Goal: Task Accomplishment & Management: Manage account settings

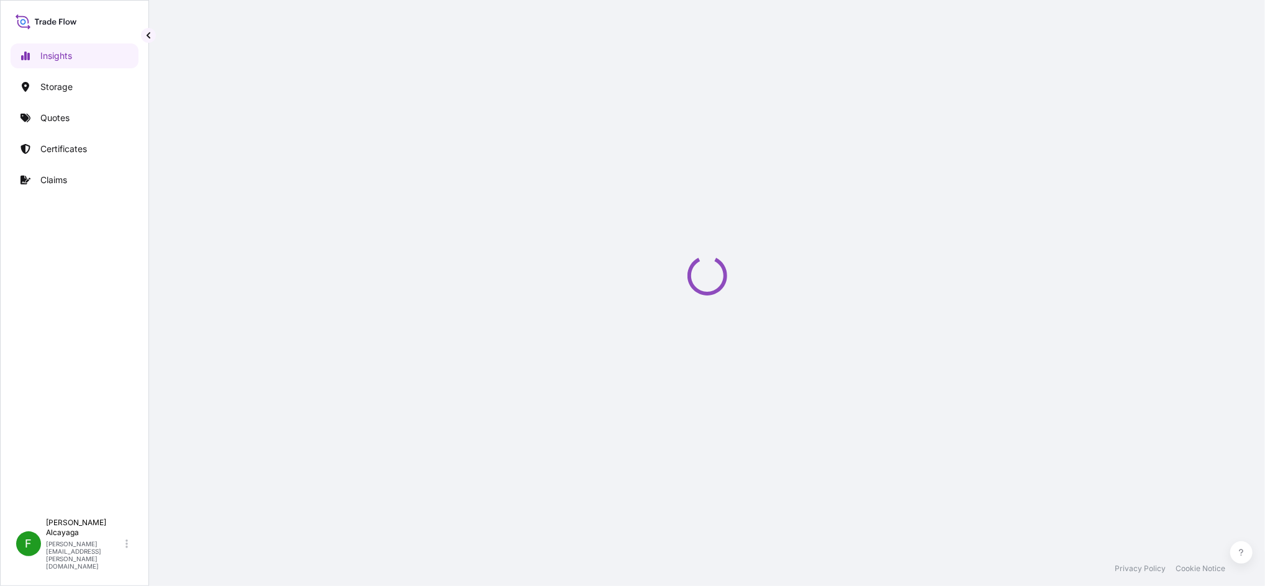
select select "2025"
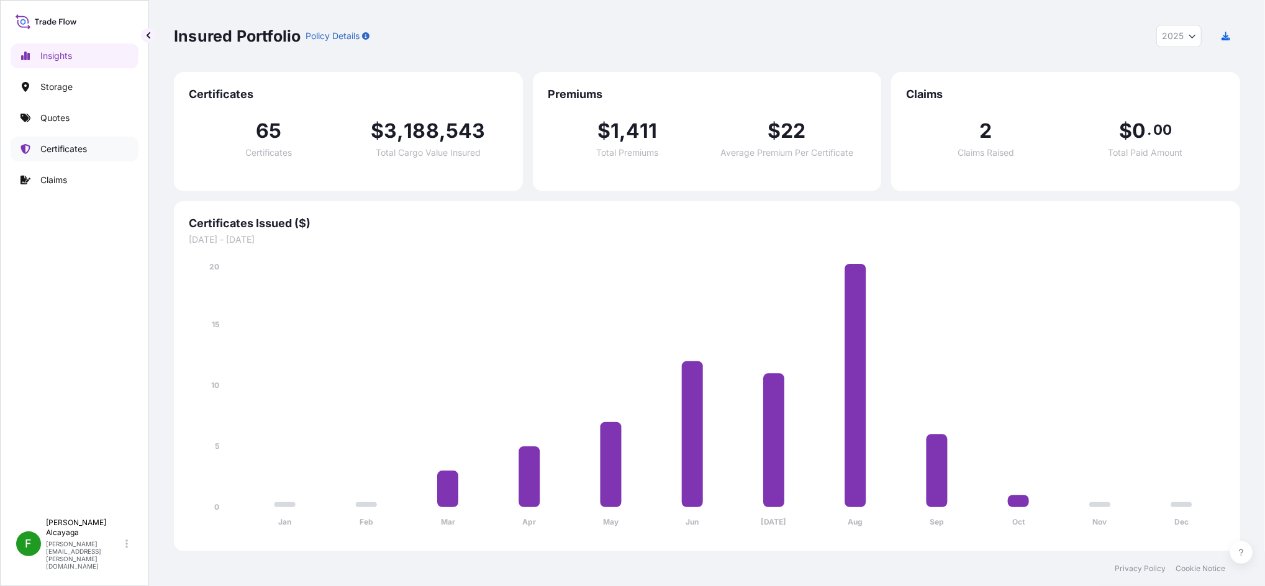
click at [75, 151] on p "Certificates" at bounding box center [63, 149] width 47 height 12
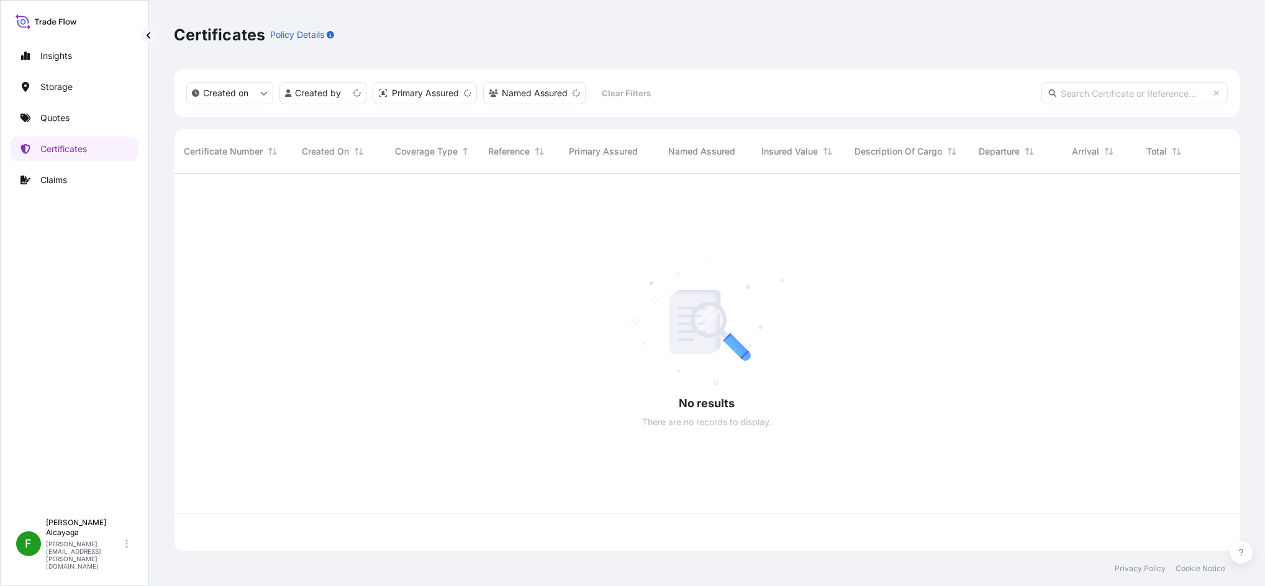
scroll to position [372, 1054]
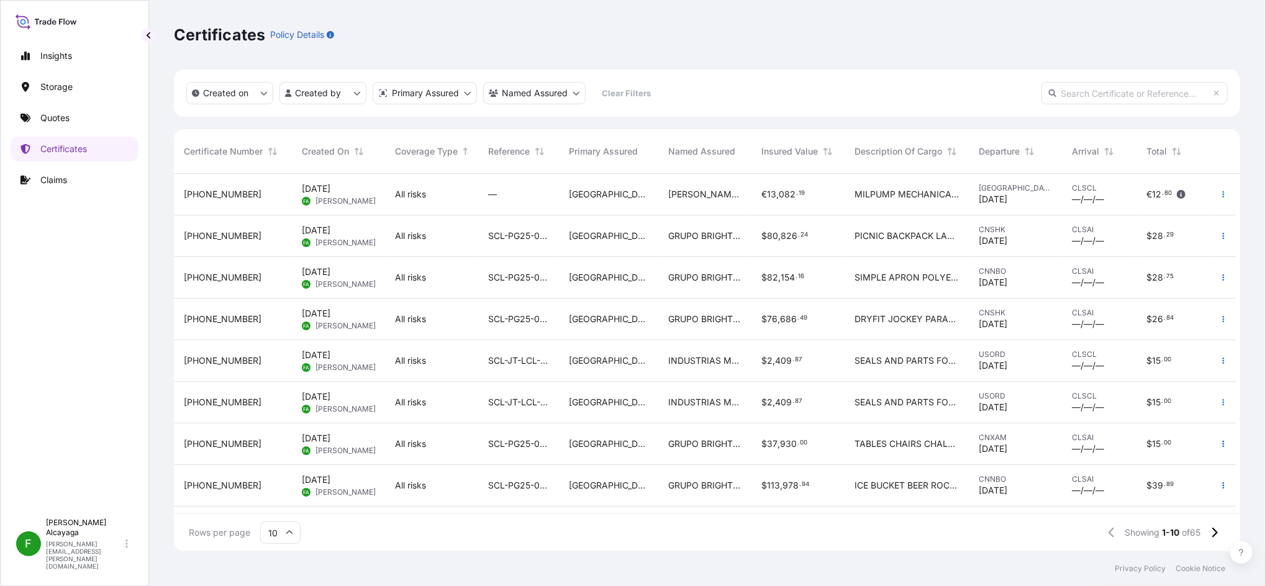
click at [1106, 92] on input "text" at bounding box center [1134, 93] width 186 height 22
paste input "SCL-PG25-07977"
type input "SCL-PG25-07977"
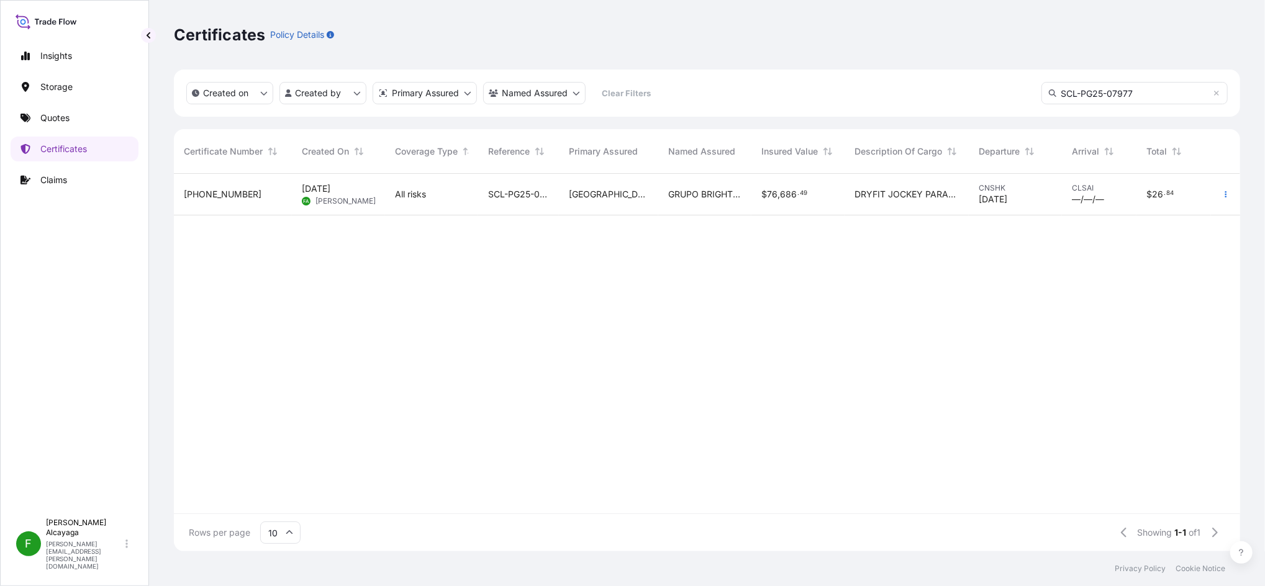
click at [543, 200] on span "SCL-PG25-07977" at bounding box center [518, 194] width 61 height 12
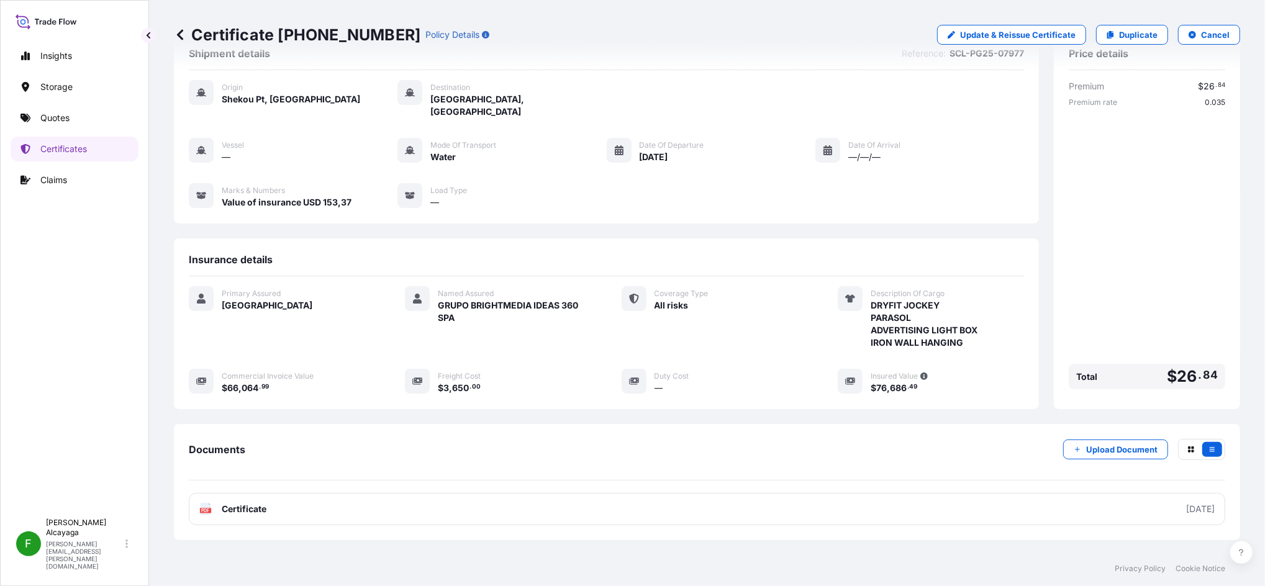
scroll to position [87, 0]
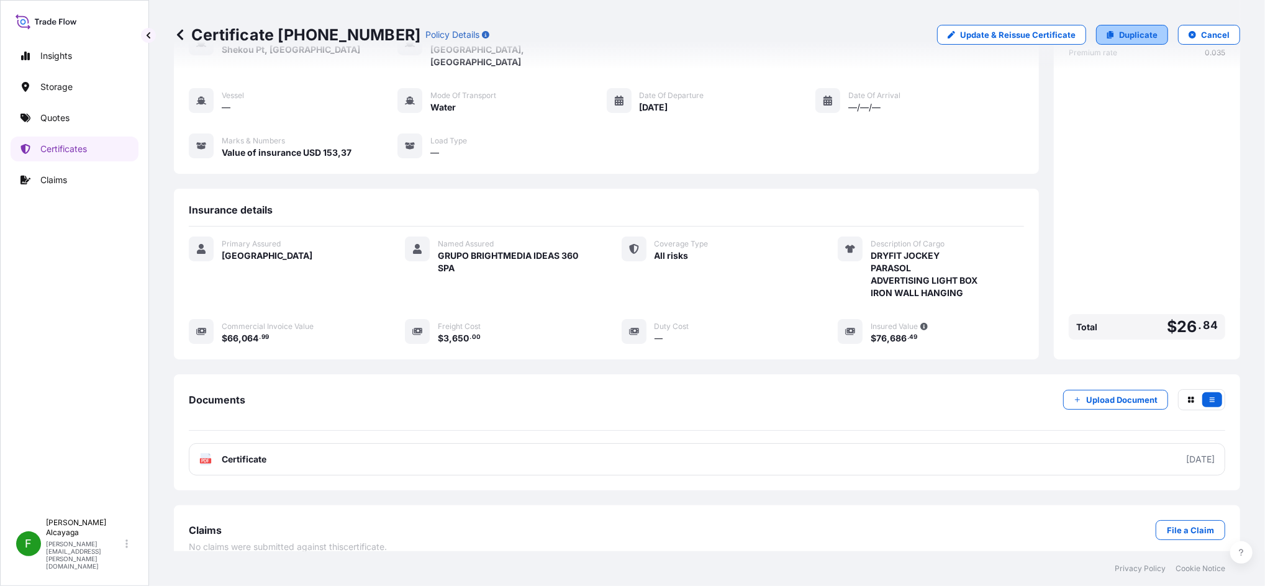
click at [1119, 40] on p "Duplicate" at bounding box center [1138, 35] width 38 height 12
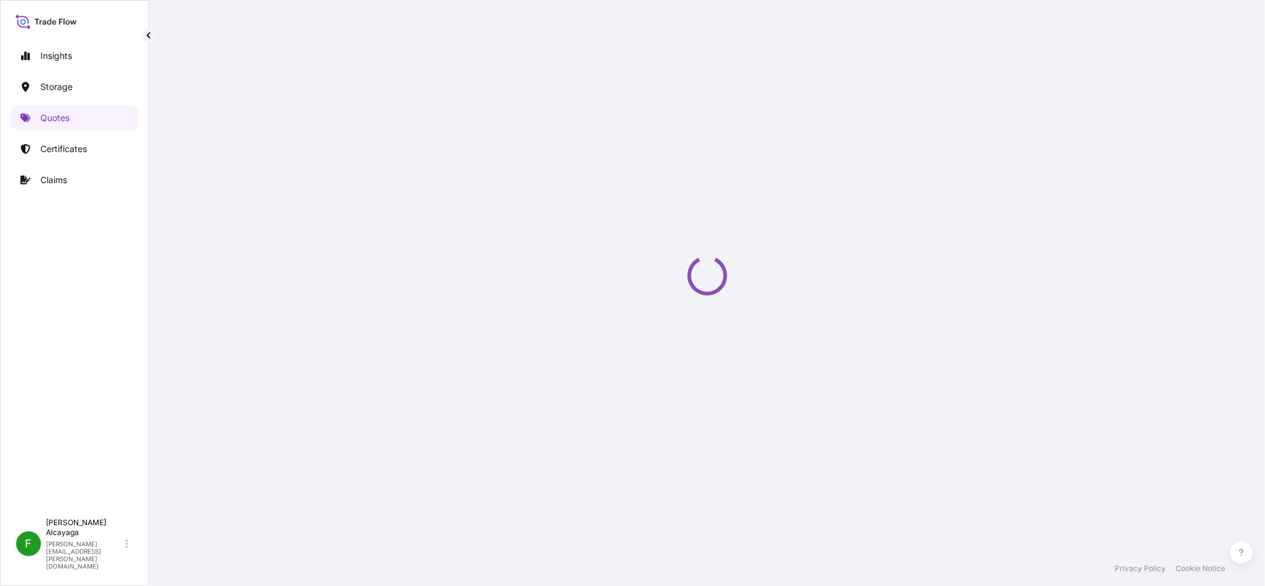
select select "Water"
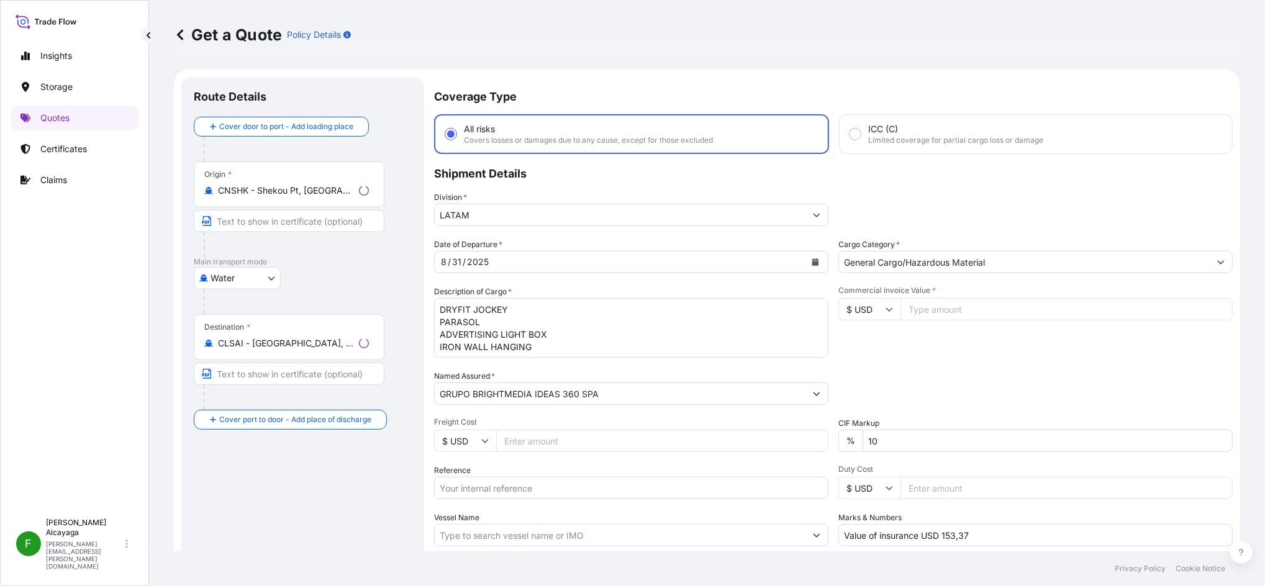
scroll to position [20, 0]
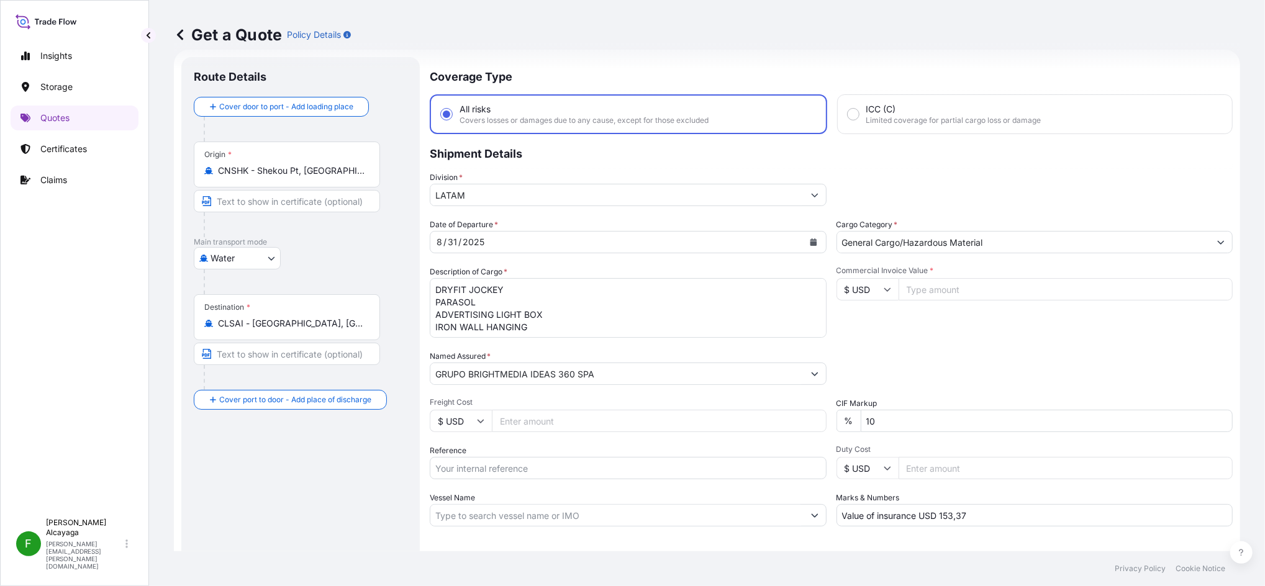
click at [542, 424] on input "Freight Cost" at bounding box center [659, 421] width 335 height 22
type input "3650"
click at [904, 281] on input "Commercial Invoice Value *" at bounding box center [1065, 289] width 335 height 22
type input "89687"
type input "89687.99"
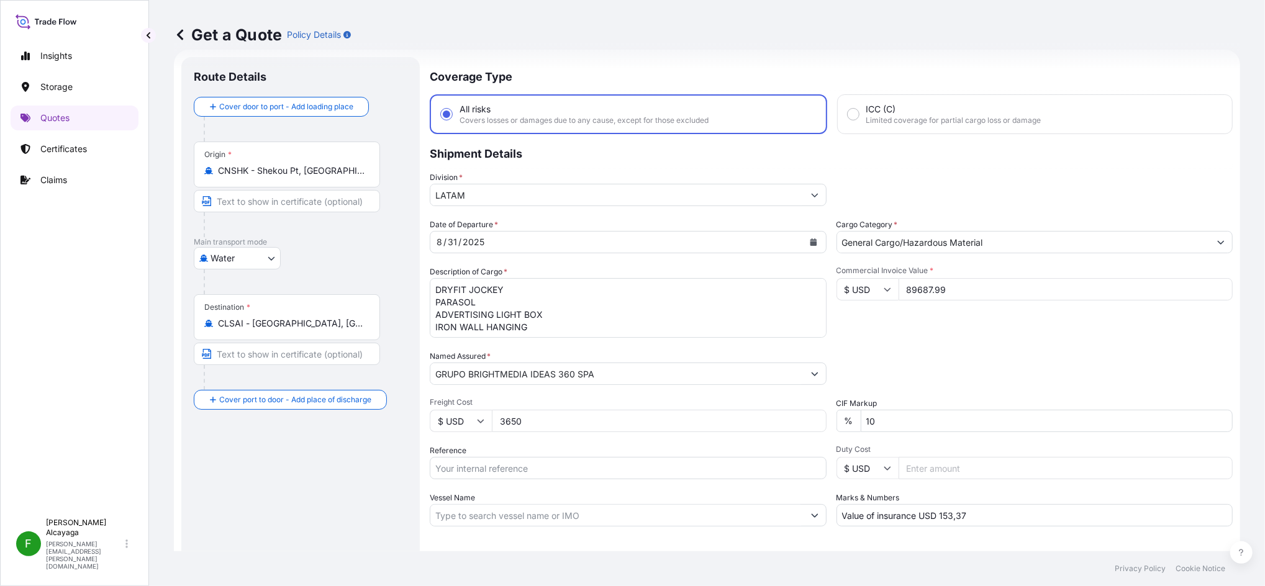
click at [991, 345] on div "Date of Departure * 8 / 31 / 2025 Cargo Category * General Cargo/Hazardous Mate…" at bounding box center [831, 373] width 803 height 308
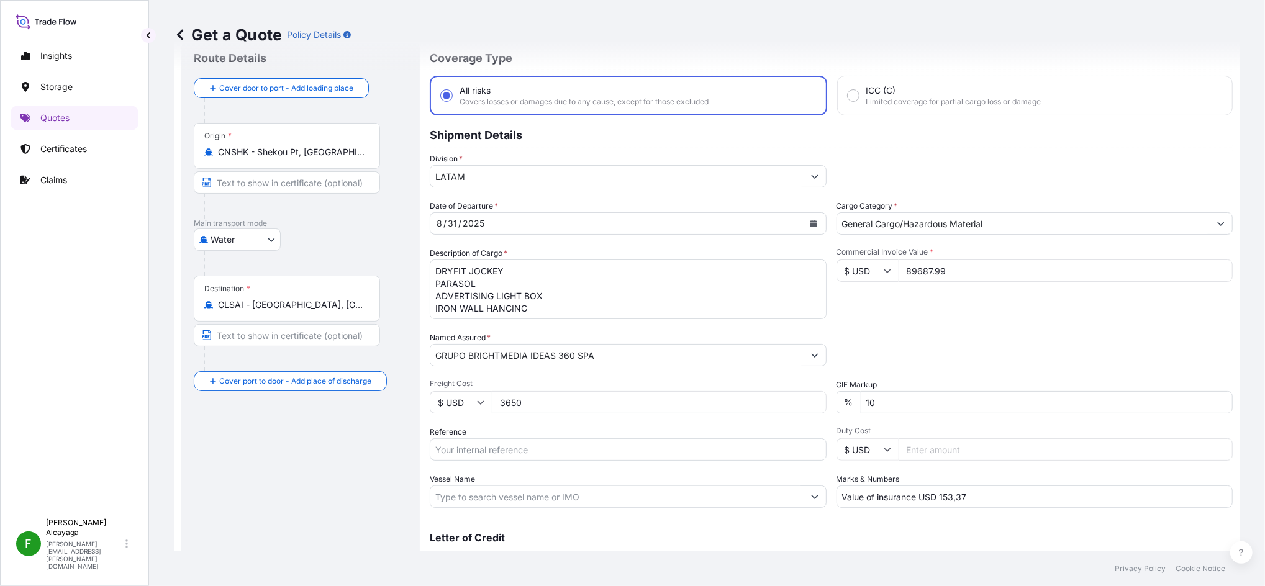
scroll to position [93, 0]
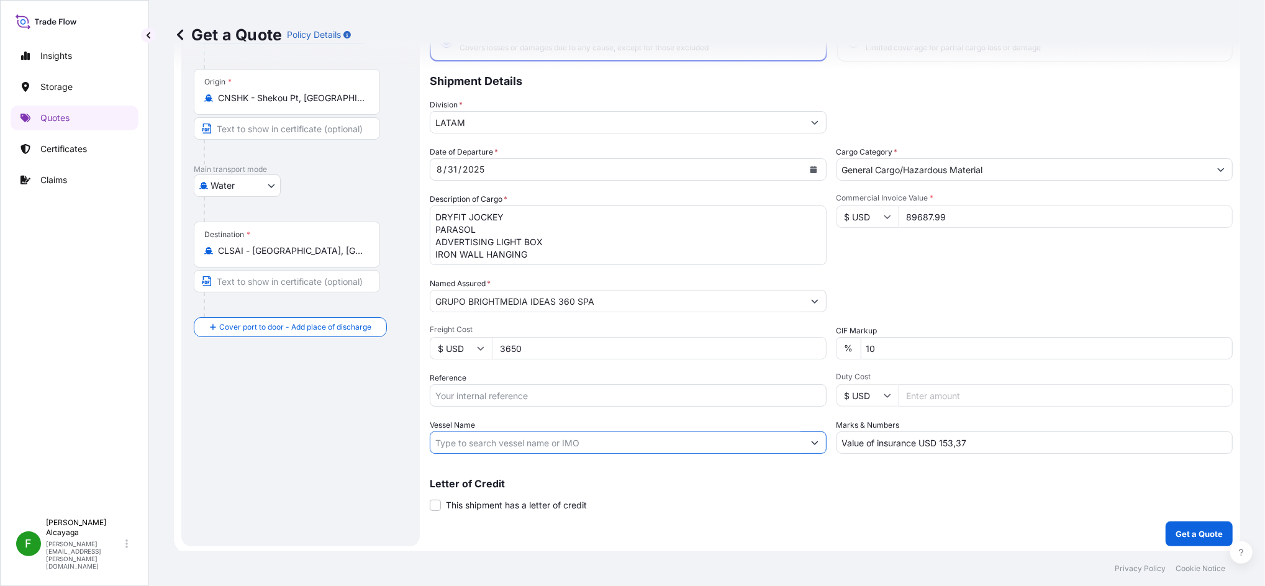
click at [495, 440] on input "Vessel Name" at bounding box center [616, 442] width 373 height 22
paste input "SCL-PG25-07977"
type input "SCL-PG25-07977"
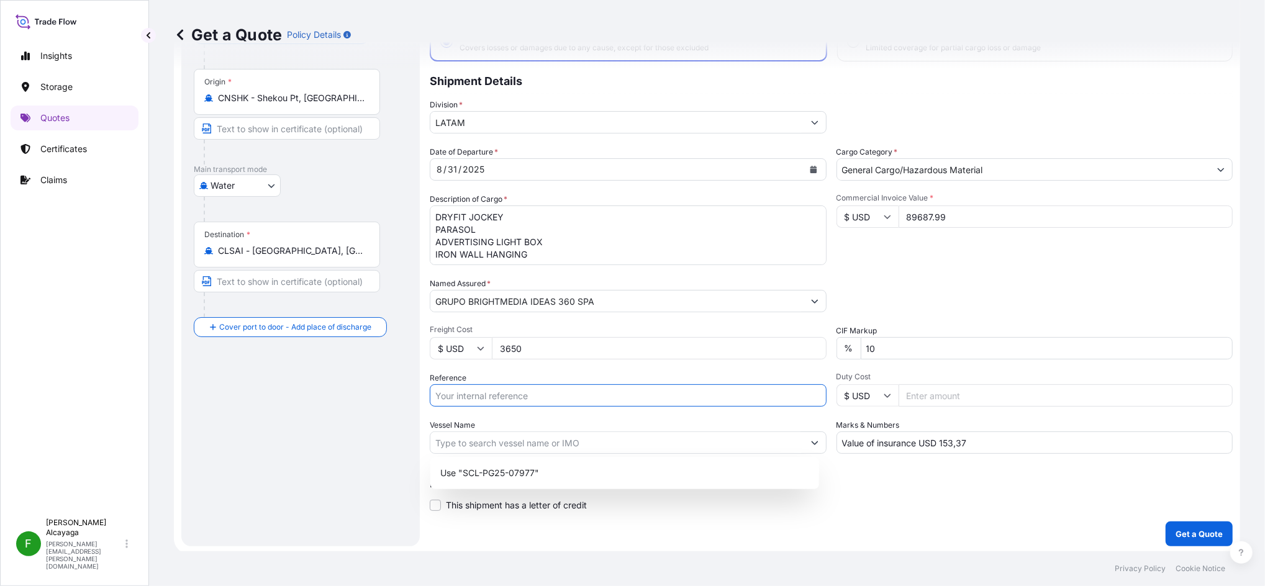
click at [509, 386] on input "Reference" at bounding box center [628, 395] width 397 height 22
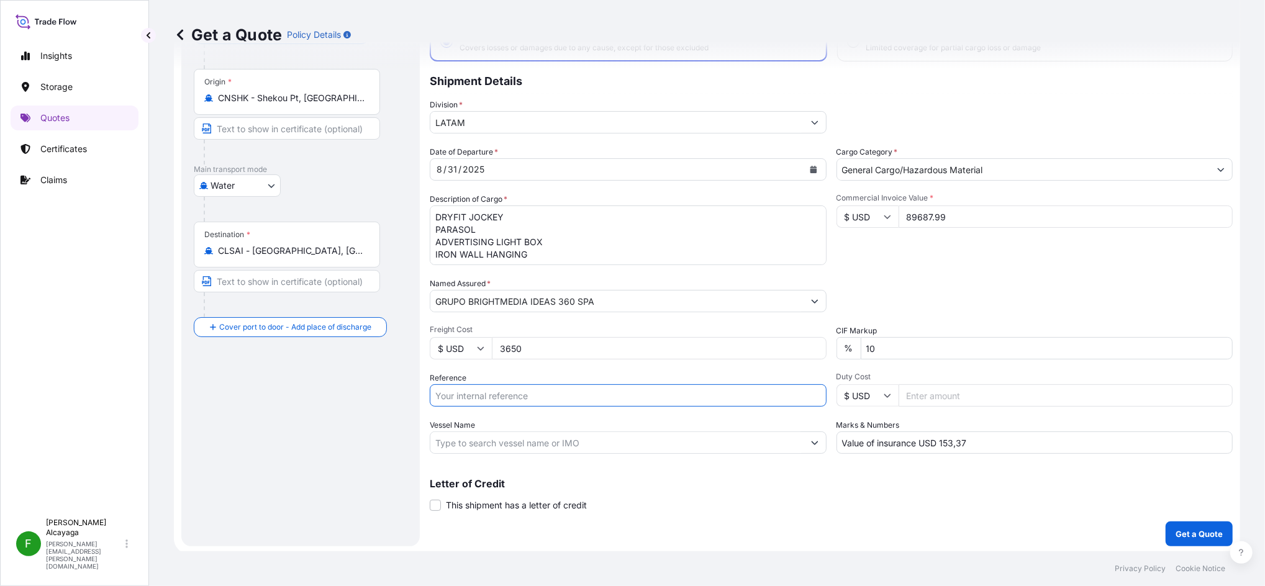
paste input "SCL-PG25-07977"
type input "SCL-PG25-07977"
click at [376, 397] on div "Route Details Cover door to port - Add loading place Place of loading Road / In…" at bounding box center [301, 265] width 214 height 537
click at [1175, 530] on p "Get a Quote" at bounding box center [1198, 534] width 47 height 12
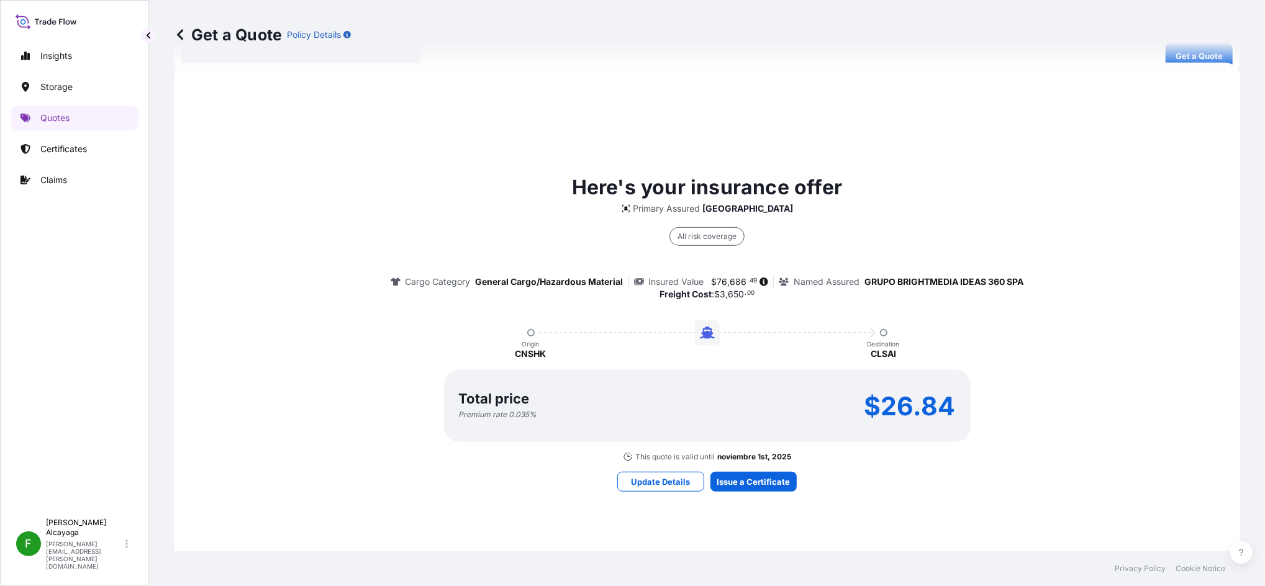
scroll to position [571, 0]
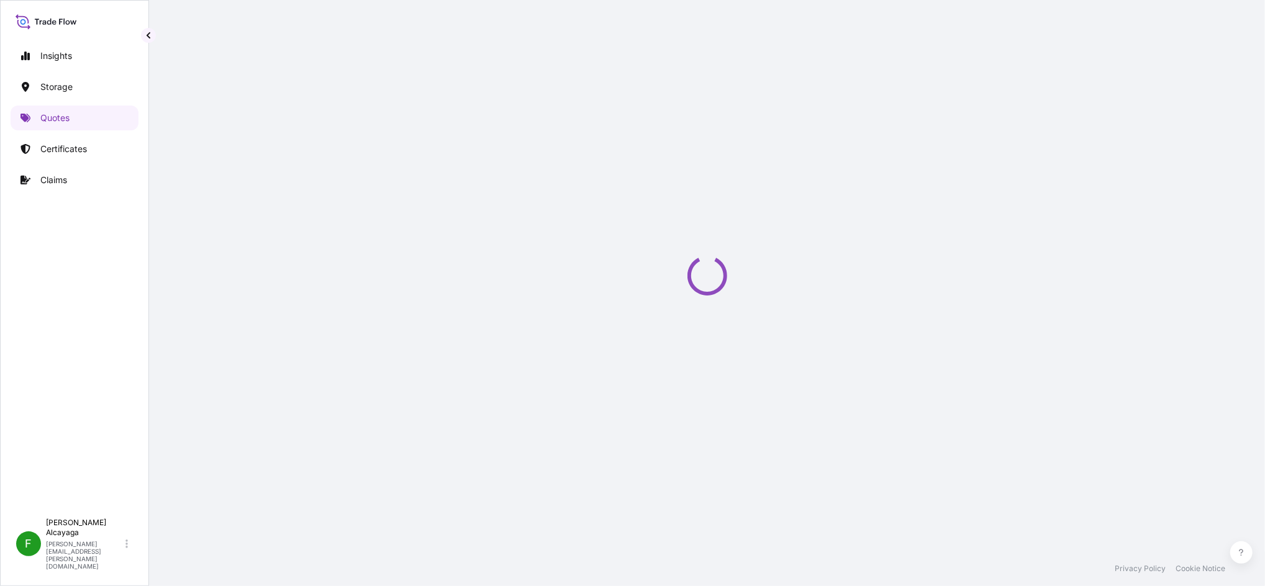
select select "Water"
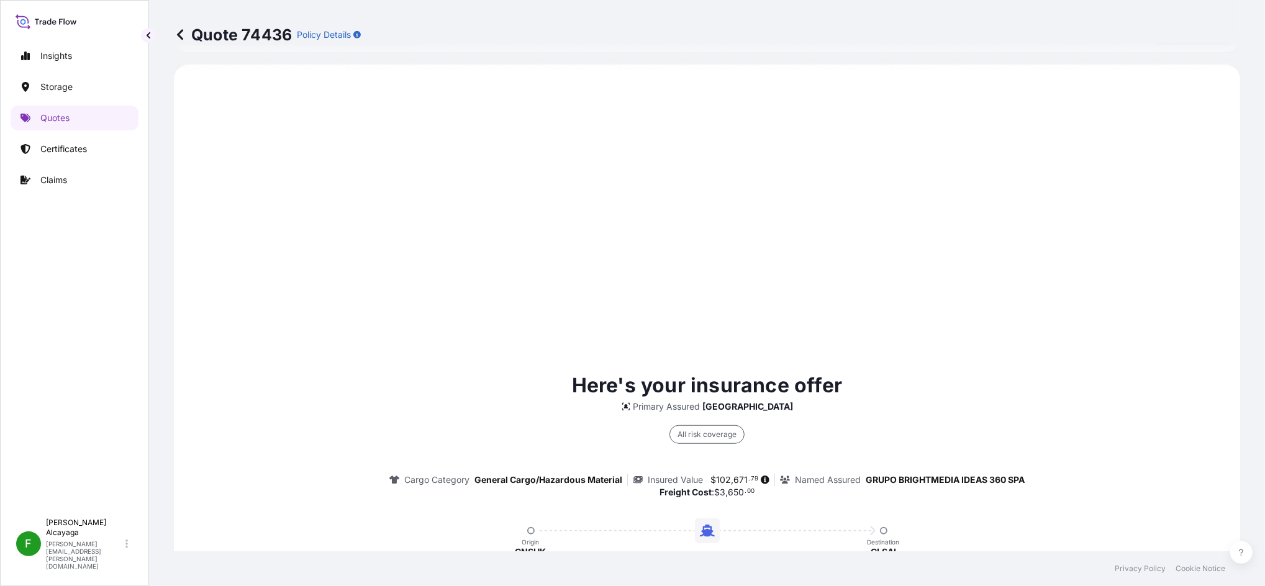
scroll to position [842, 0]
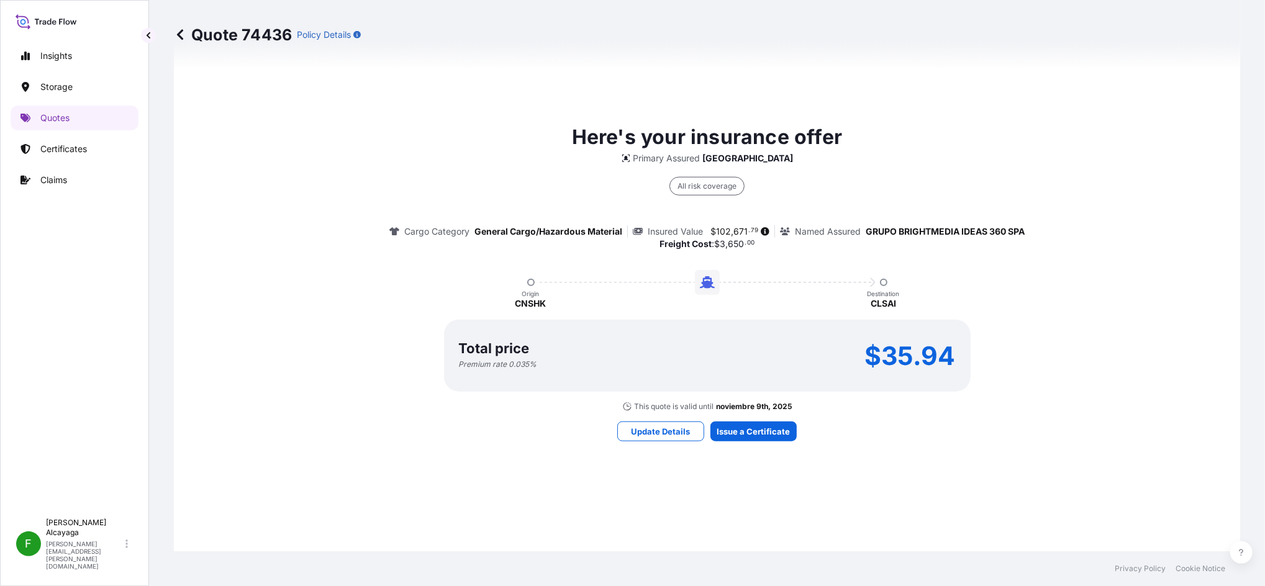
click at [721, 228] on span "102" at bounding box center [723, 231] width 15 height 9
drag, startPoint x: 710, startPoint y: 229, endPoint x: 741, endPoint y: 231, distance: 31.1
click at [741, 231] on span "$ 102 , 671 . 79" at bounding box center [734, 231] width 48 height 9
copy span "102 , 671"
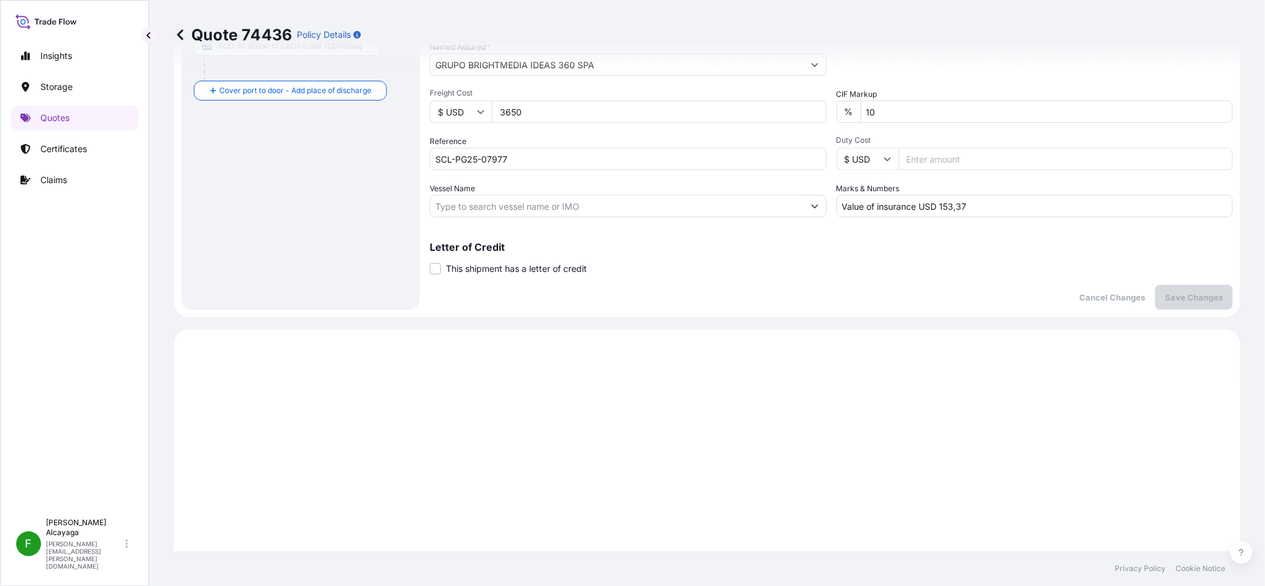
scroll to position [181, 0]
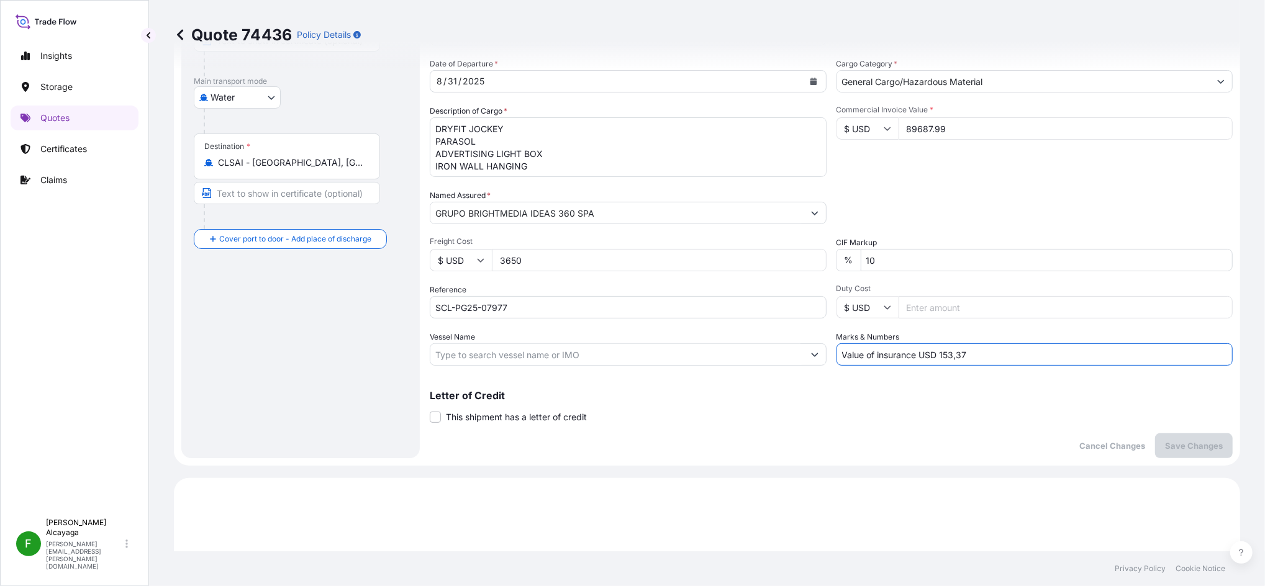
drag, startPoint x: 940, startPoint y: 354, endPoint x: 998, endPoint y: 354, distance: 57.7
click at [998, 354] on input "Value of insurance USD 153,37" at bounding box center [1034, 354] width 397 height 22
paste input "205,34200"
type input "Value of insurance USD 205,34"
click at [1216, 449] on button "Save Changes" at bounding box center [1194, 445] width 78 height 25
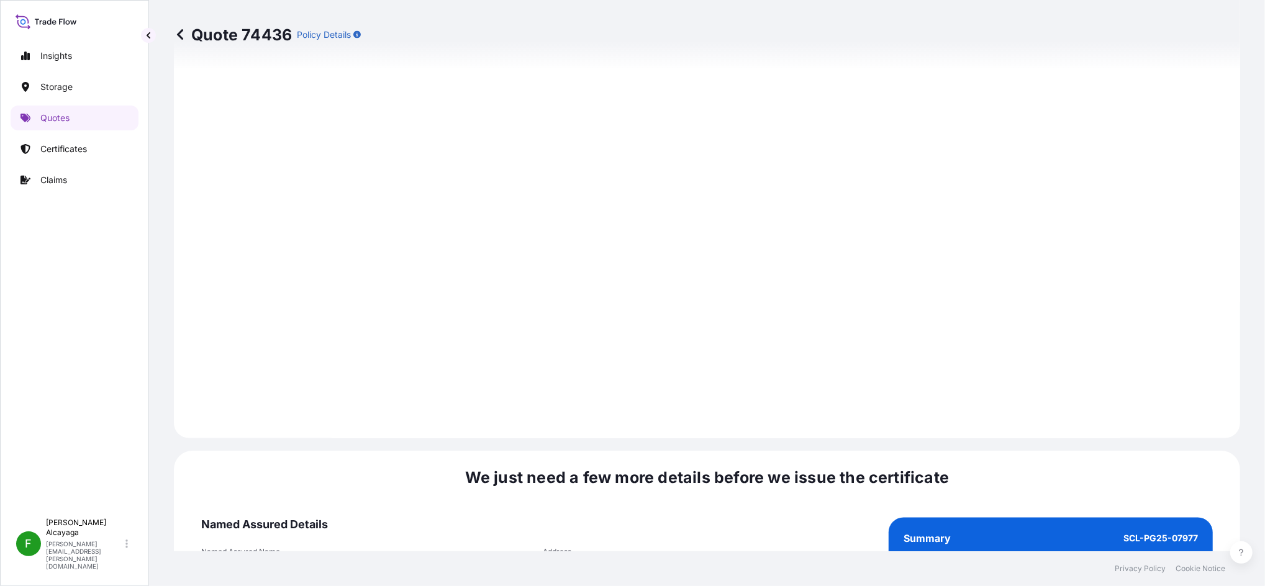
select select "Water"
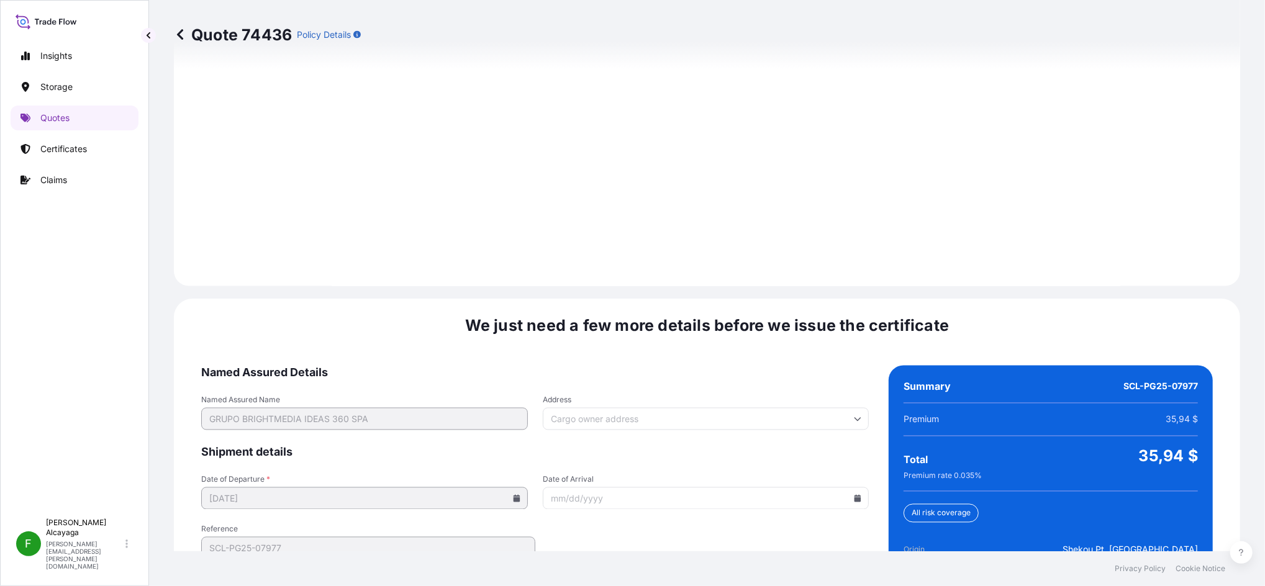
scroll to position [1763, 0]
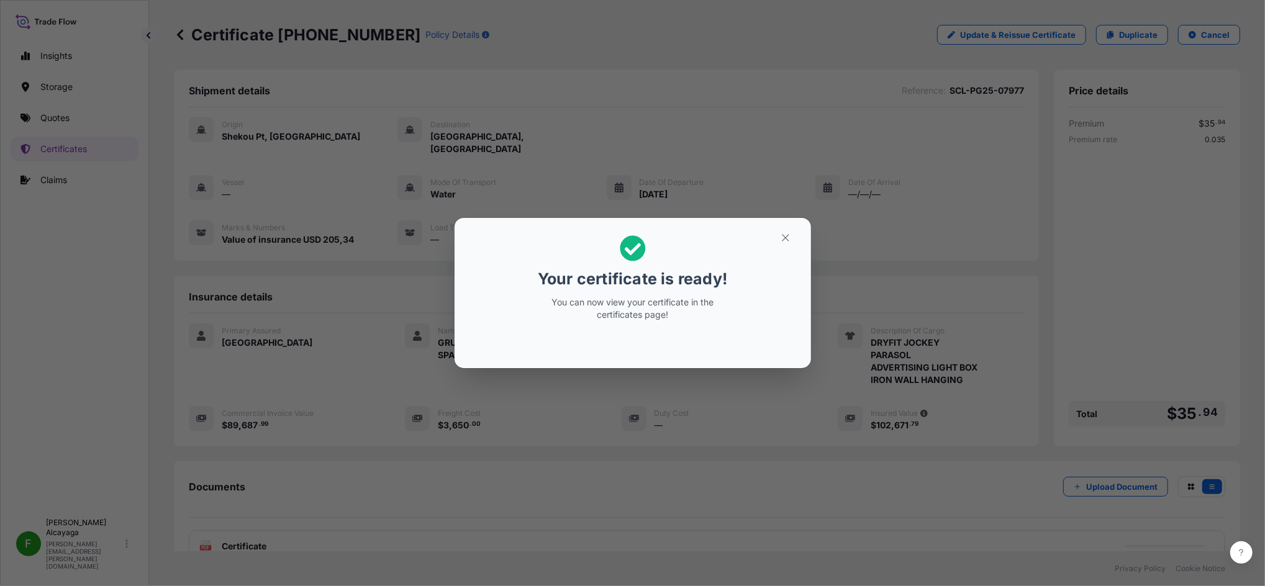
click at [779, 243] on button "button" at bounding box center [785, 238] width 31 height 20
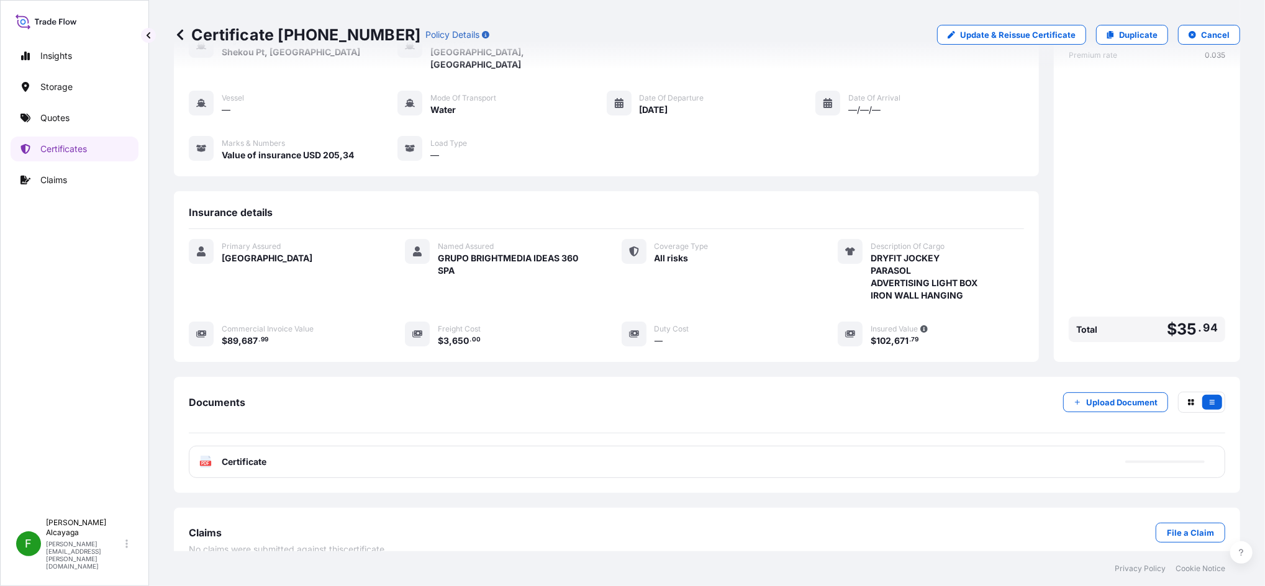
scroll to position [87, 0]
click at [314, 443] on div "PDF Certificate" at bounding box center [707, 459] width 1036 height 32
click at [256, 453] on span "Certificate" at bounding box center [244, 459] width 45 height 12
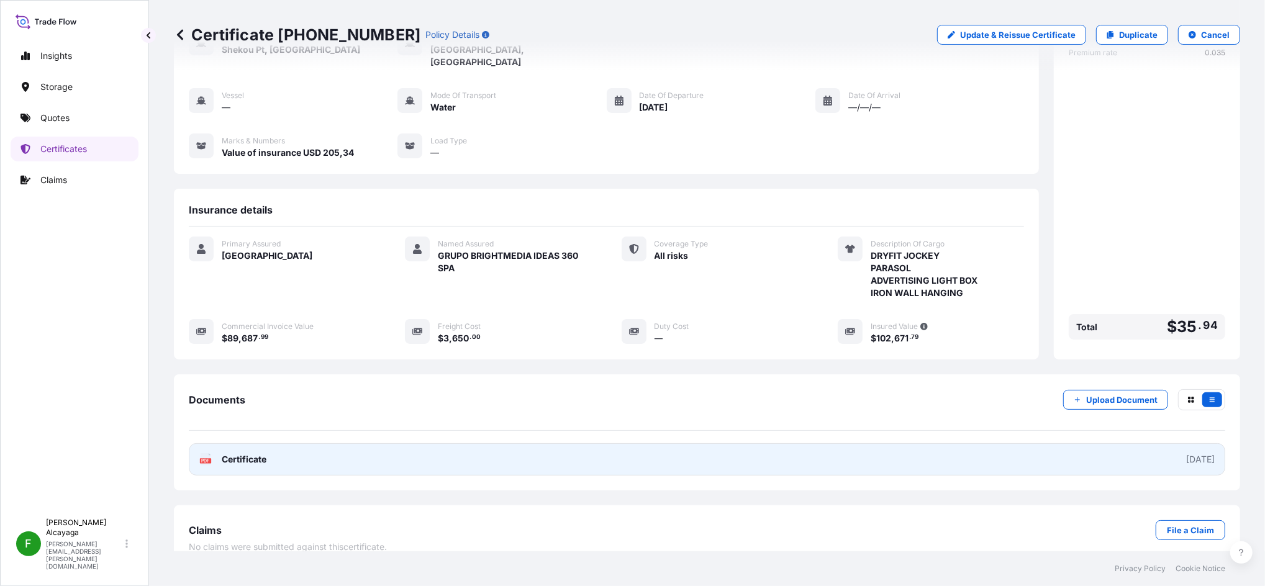
click at [335, 445] on link "PDF Certificate 2025-10-10" at bounding box center [707, 459] width 1036 height 32
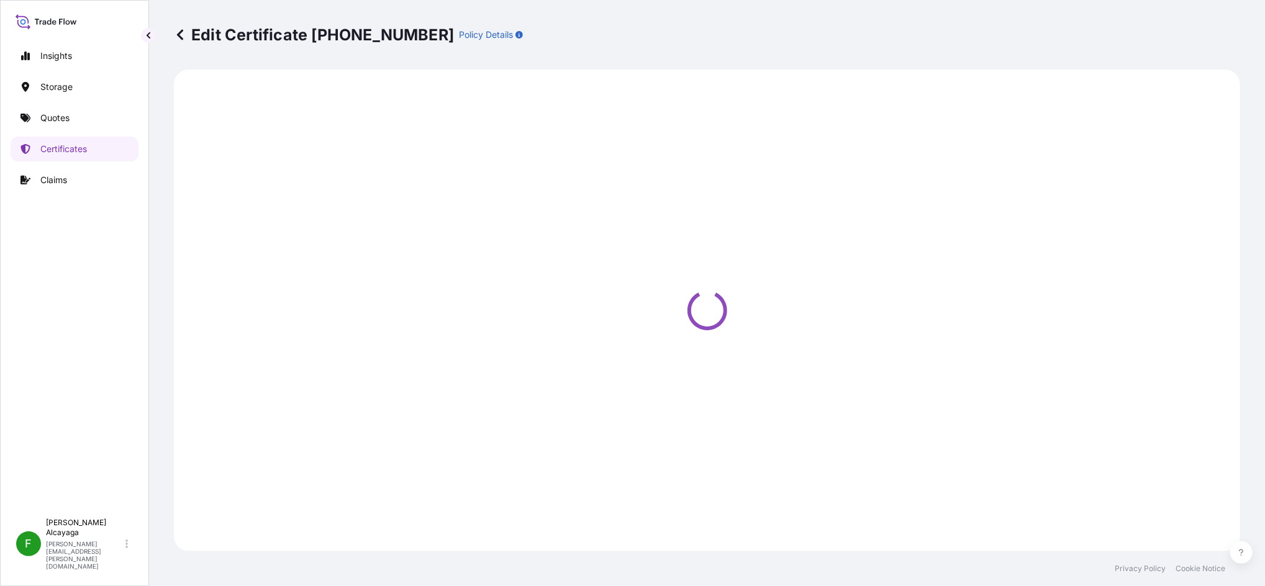
select select "Water"
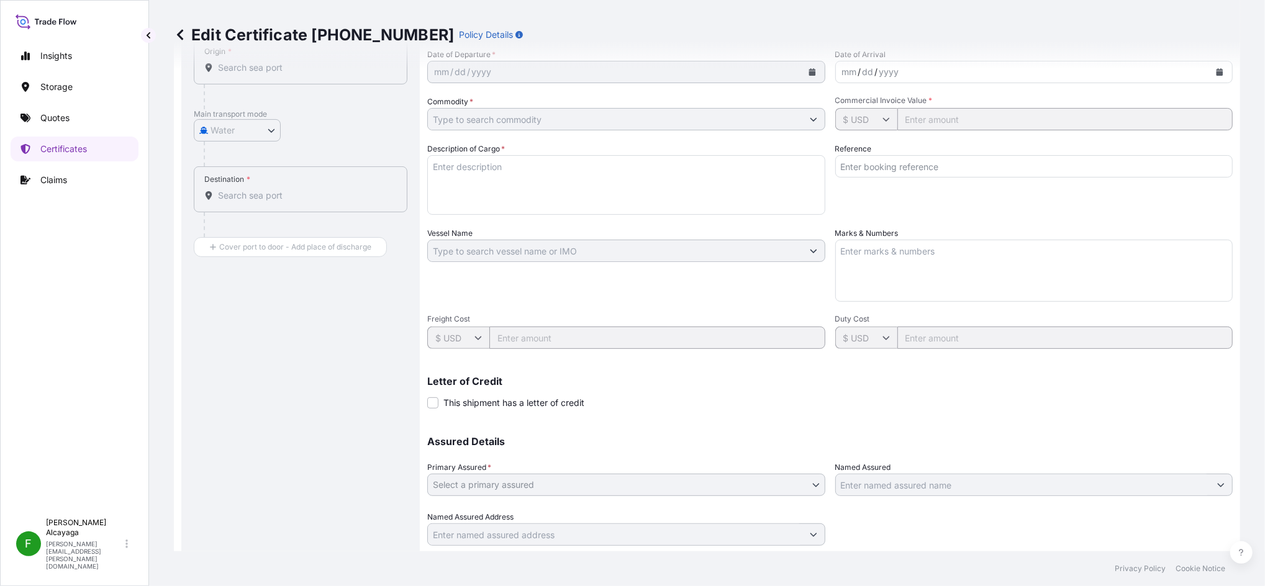
scroll to position [2, 0]
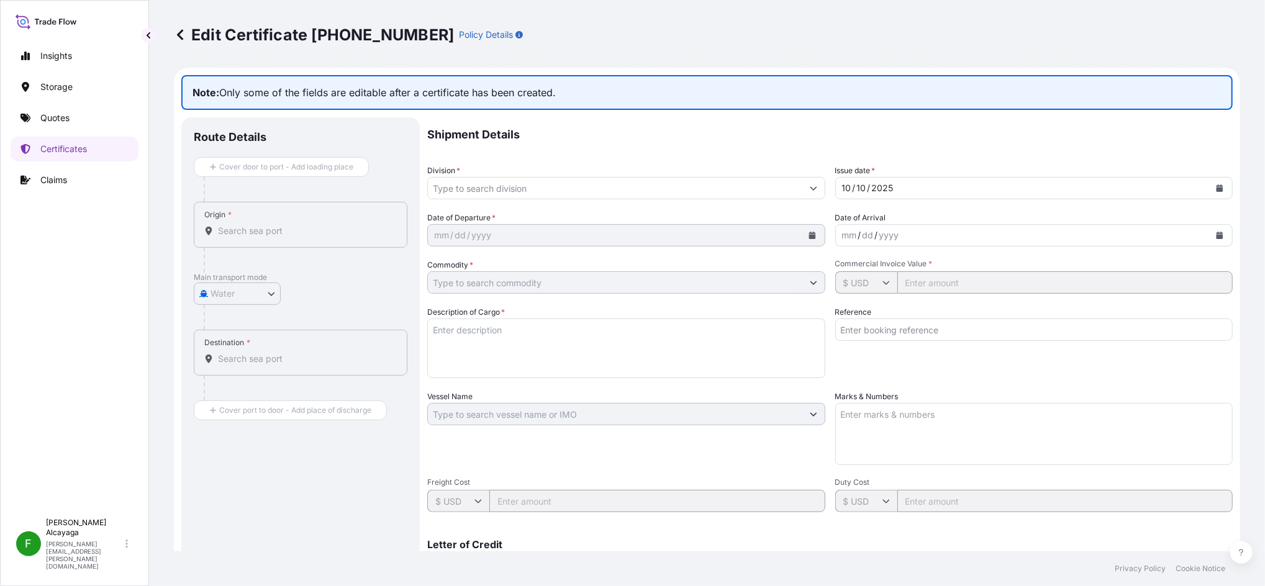
type input "General Cargo/Hazardous Material"
type input "66064.99"
type textarea "DRYFIT JOCKEY PARASOL ADVERTISING LIGHT BOX IRON WALL HANGING"
type input "SCL-PG25-07977"
type textarea "Value of insurance USD 153,37"
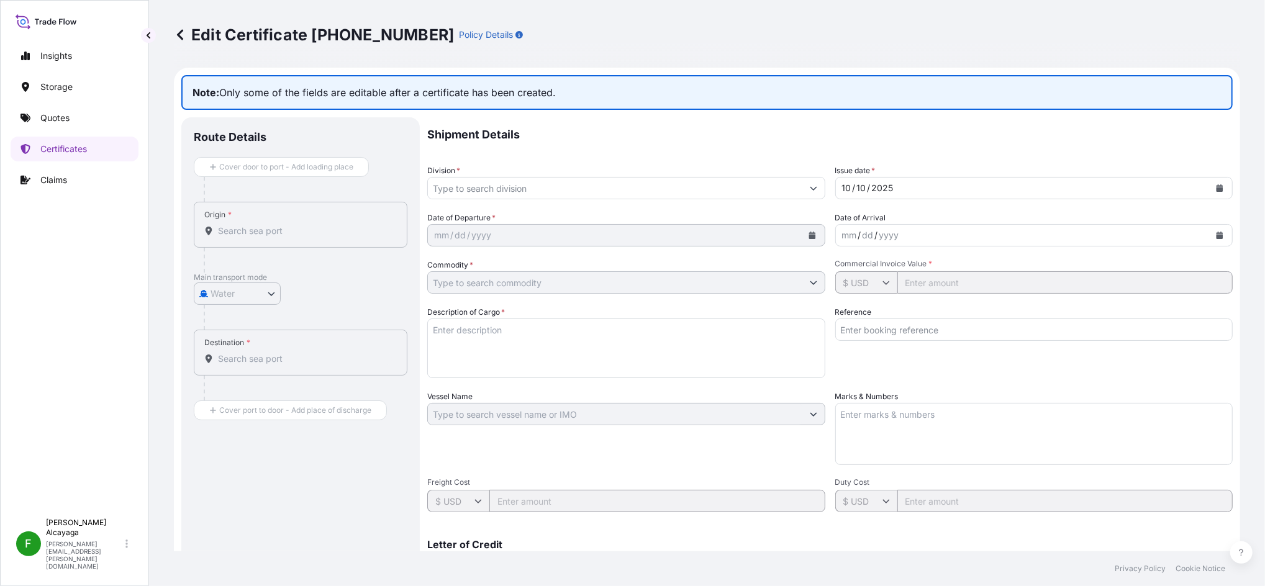
type input "3650"
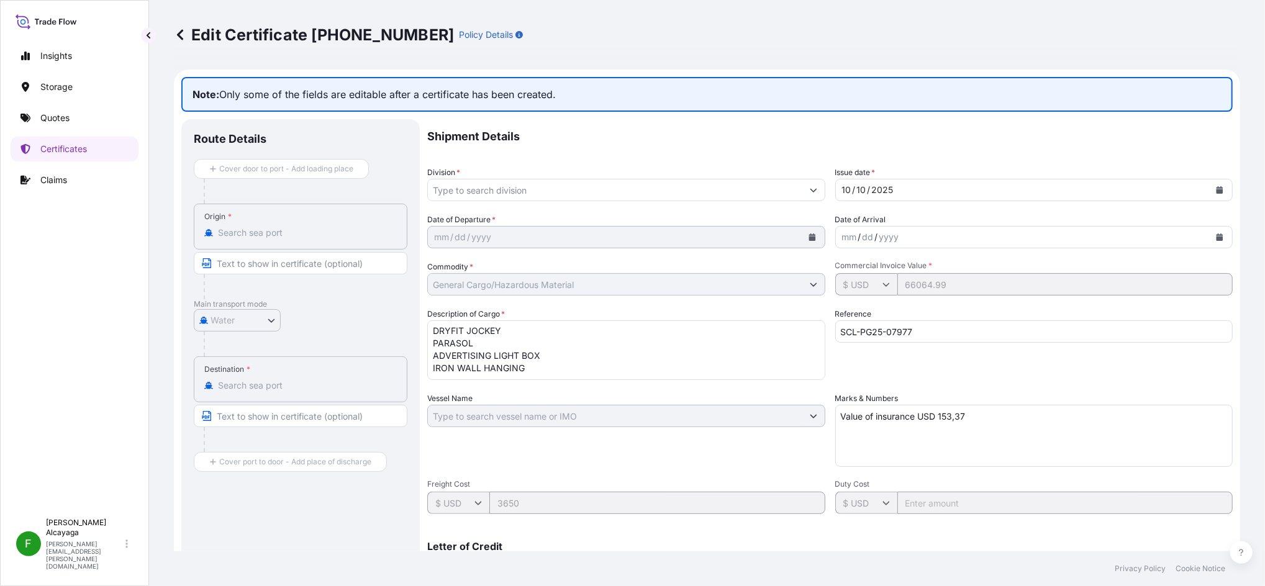
scroll to position [83, 0]
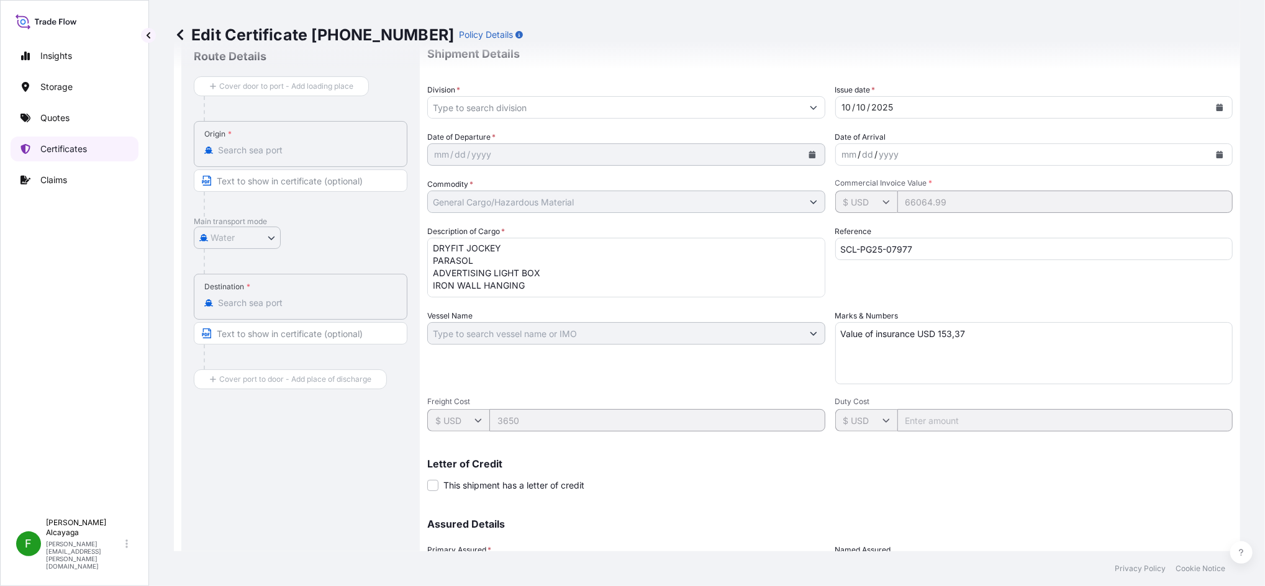
click at [122, 142] on link "Certificates" at bounding box center [75, 149] width 128 height 25
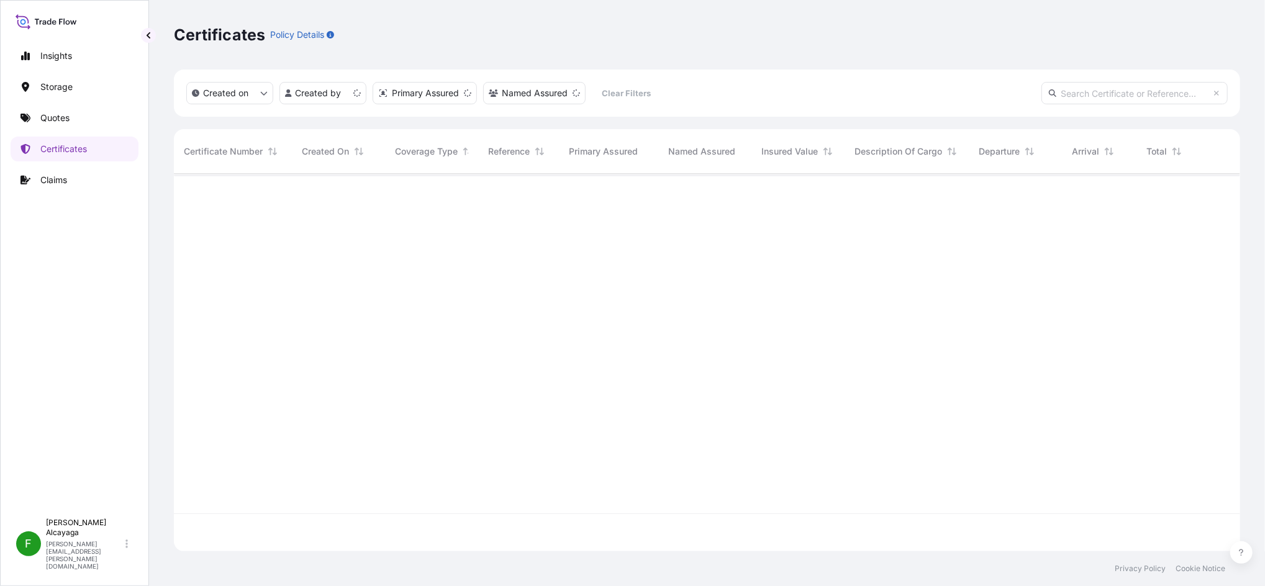
scroll to position [372, 1054]
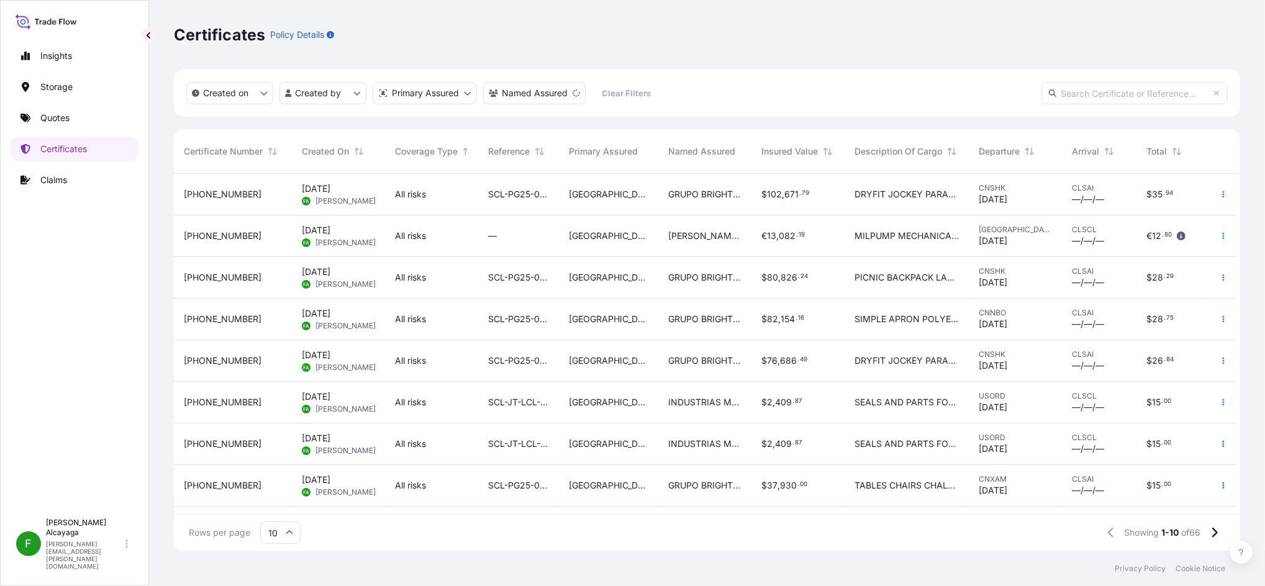
click at [1091, 96] on input "text" at bounding box center [1134, 93] width 186 height 22
paste input "SCL-PG25-07977"
type input "SCL-PG25-07977"
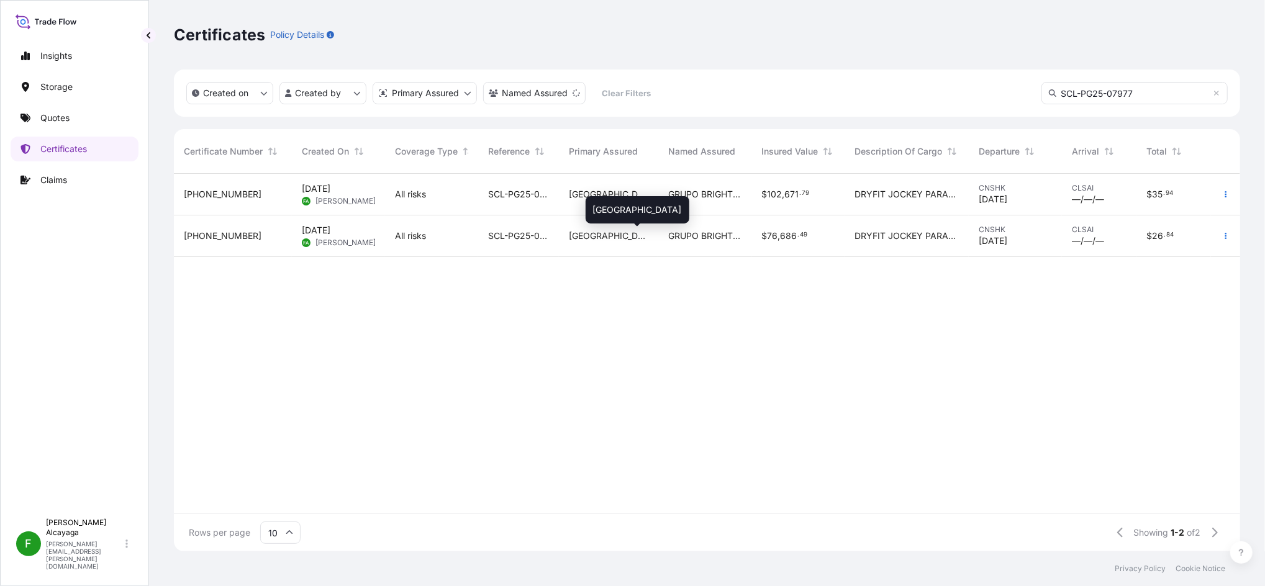
click at [576, 237] on span "Chile" at bounding box center [608, 236] width 79 height 12
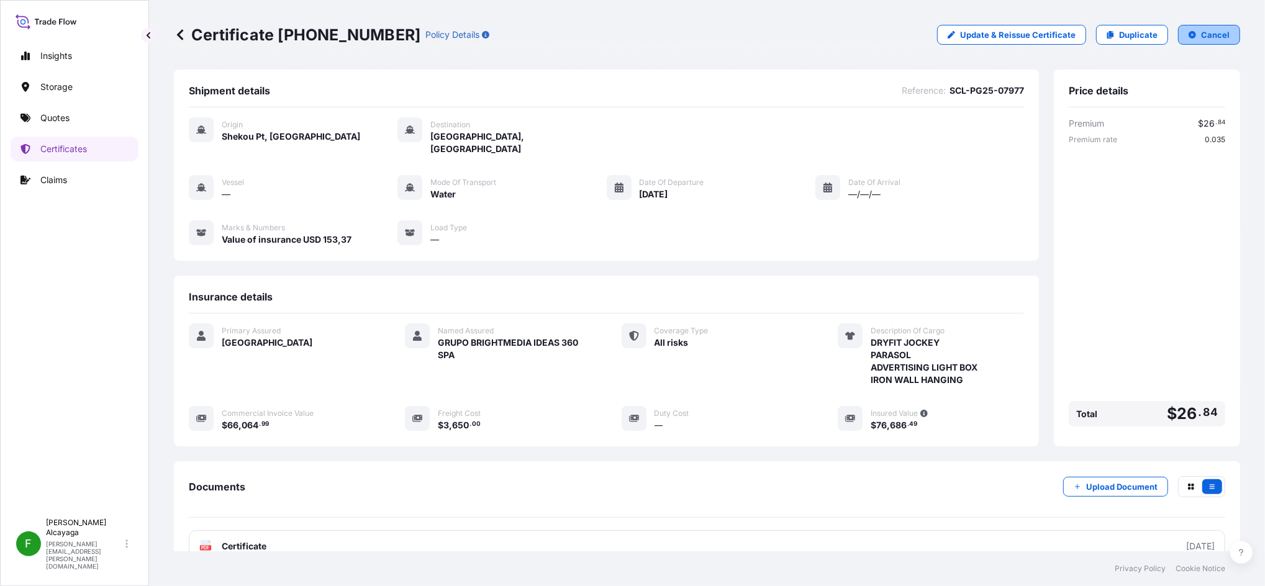
click at [1178, 35] on button "Cancel" at bounding box center [1209, 35] width 62 height 20
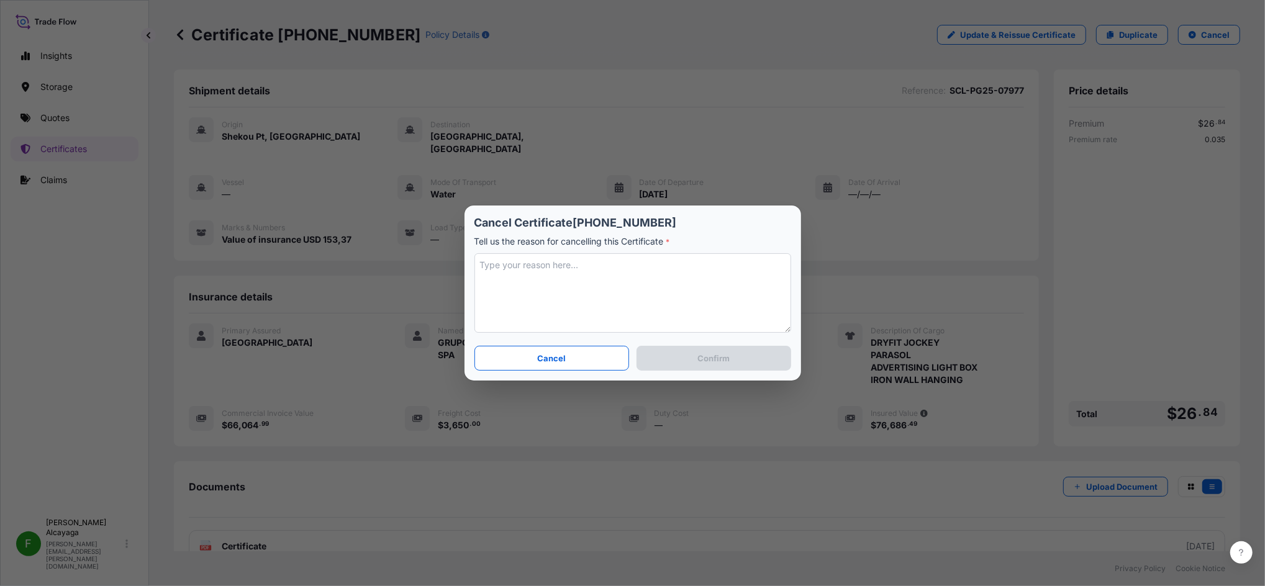
click at [564, 281] on textarea at bounding box center [632, 292] width 317 height 79
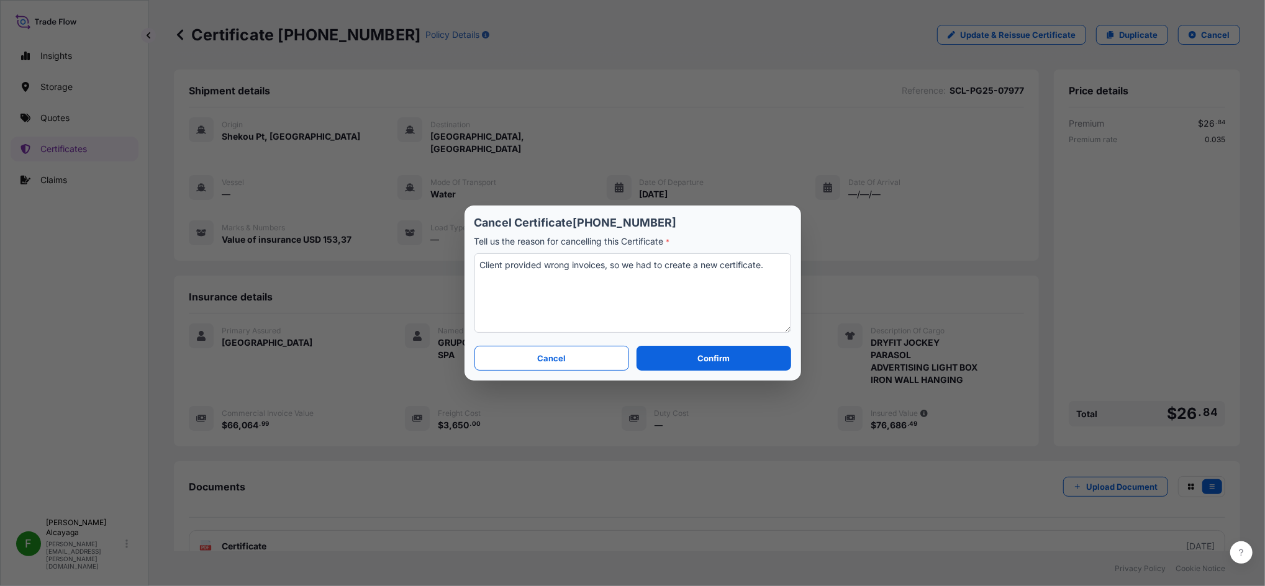
type textarea "Client provided wrong invoices, so we had to create a new certificate."
click at [685, 344] on section "Cancel Certificate 31618-63-1 Tell us the reason for cancelling this Certificat…" at bounding box center [632, 292] width 336 height 175
click at [694, 343] on section "Cancel Certificate 31618-63-1 Tell us the reason for cancelling this Certificat…" at bounding box center [632, 292] width 336 height 175
click at [693, 351] on button "Confirm" at bounding box center [713, 358] width 154 height 25
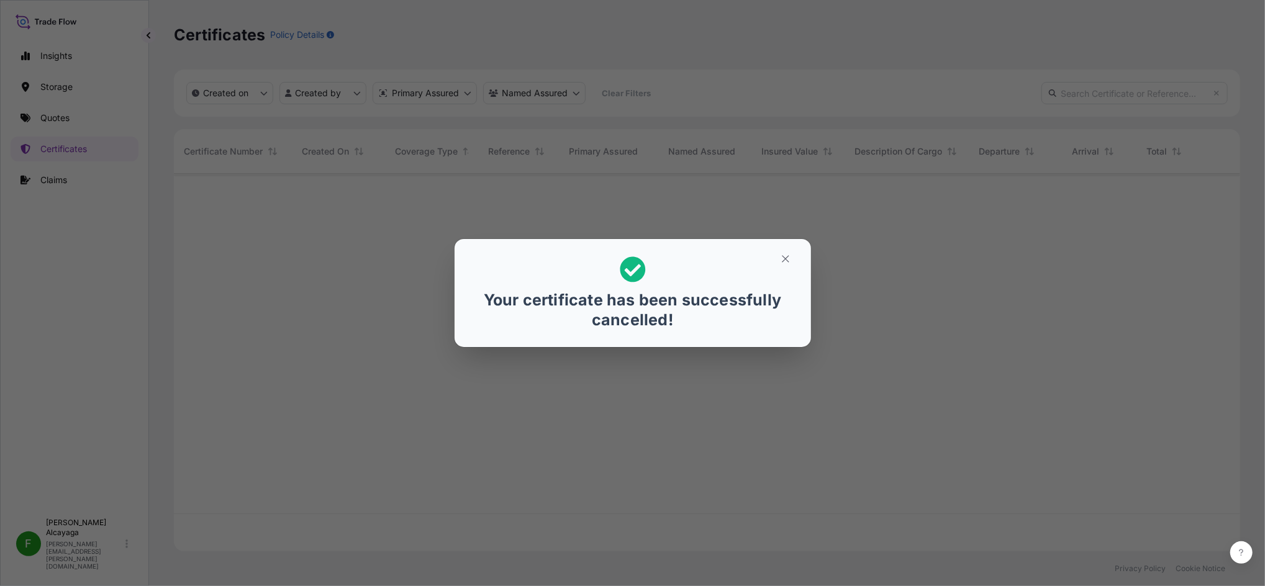
scroll to position [372, 1054]
